Goal: Task Accomplishment & Management: Complete application form

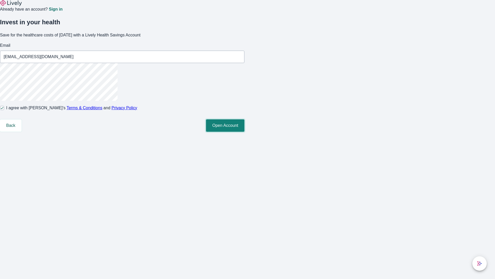
click at [244, 132] on button "Open Account" at bounding box center [225, 125] width 38 height 12
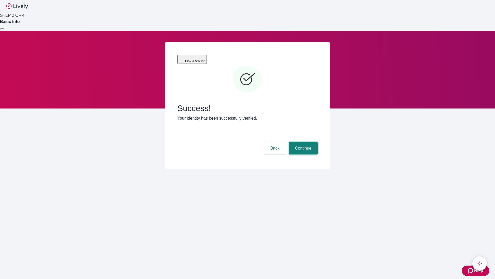
click at [302, 142] on button "Continue" at bounding box center [303, 148] width 29 height 12
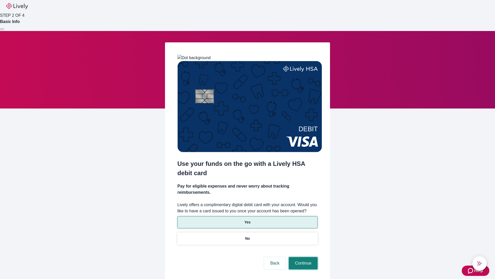
click at [302, 257] on button "Continue" at bounding box center [303, 263] width 29 height 12
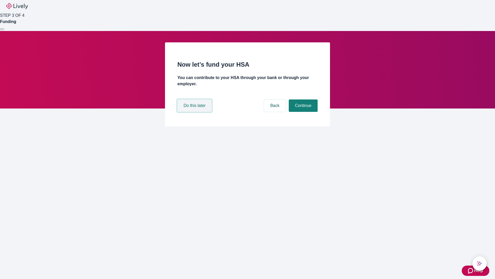
click at [195, 112] on button "Do this later" at bounding box center [194, 105] width 34 height 12
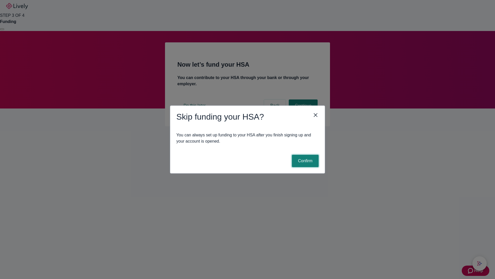
click at [305, 161] on button "Confirm" at bounding box center [305, 160] width 27 height 12
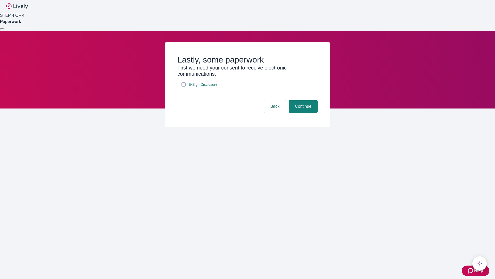
click at [184, 86] on input "E-Sign Disclosure" at bounding box center [184, 84] width 4 height 4
checkbox input "true"
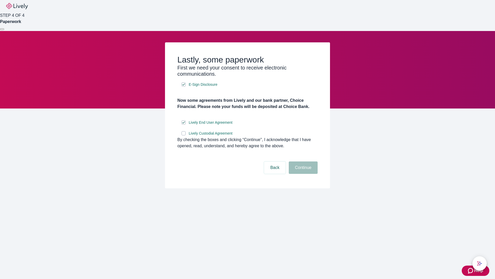
click at [184, 135] on input "Lively Custodial Agreement" at bounding box center [184, 133] width 4 height 4
checkbox input "true"
click at [302, 174] on button "Continue" at bounding box center [303, 167] width 29 height 12
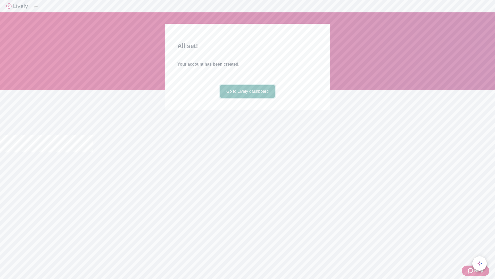
click at [247, 97] on link "Go to Lively dashboard" at bounding box center [247, 91] width 55 height 12
